Goal: Transaction & Acquisition: Purchase product/service

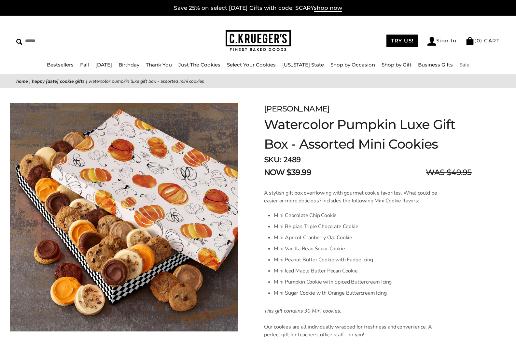
click at [469, 64] on link "Sale" at bounding box center [464, 65] width 10 height 6
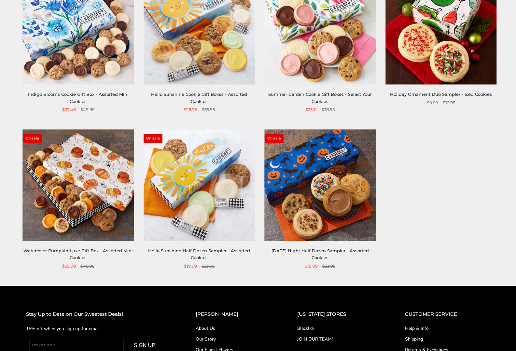
scroll to position [163, 0]
click at [81, 95] on link "Indigo Blooms Cookie Gift Box - Assorted Mini Cookies" at bounding box center [78, 97] width 101 height 12
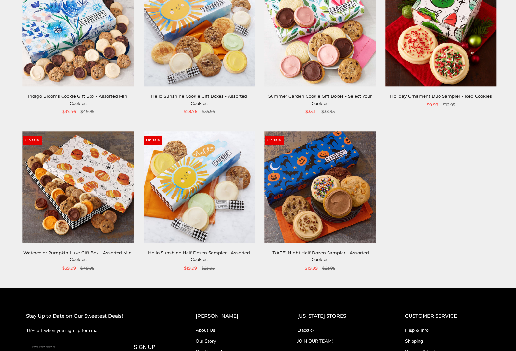
scroll to position [163, 0]
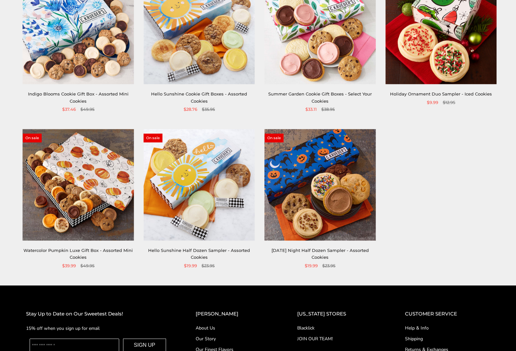
click at [79, 200] on img at bounding box center [78, 184] width 111 height 111
